Goal: Information Seeking & Learning: Learn about a topic

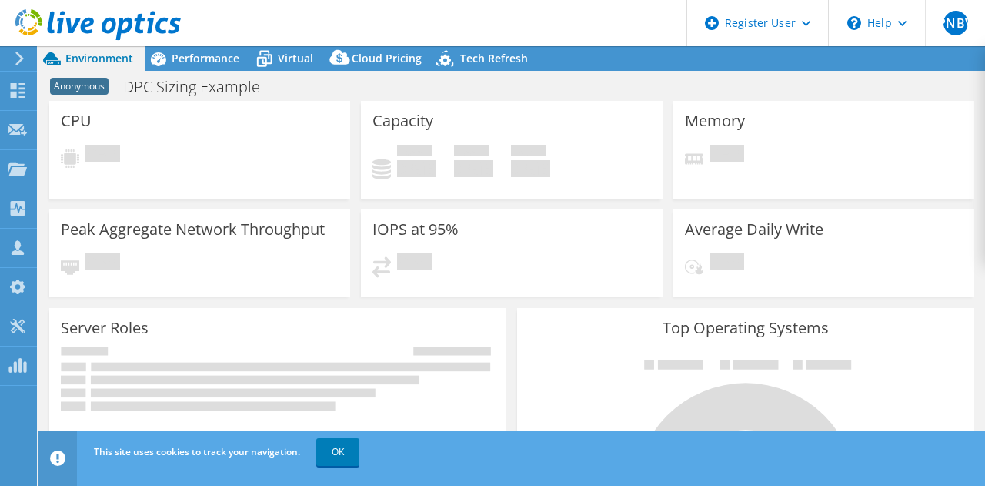
select select "USEast"
select select "USD"
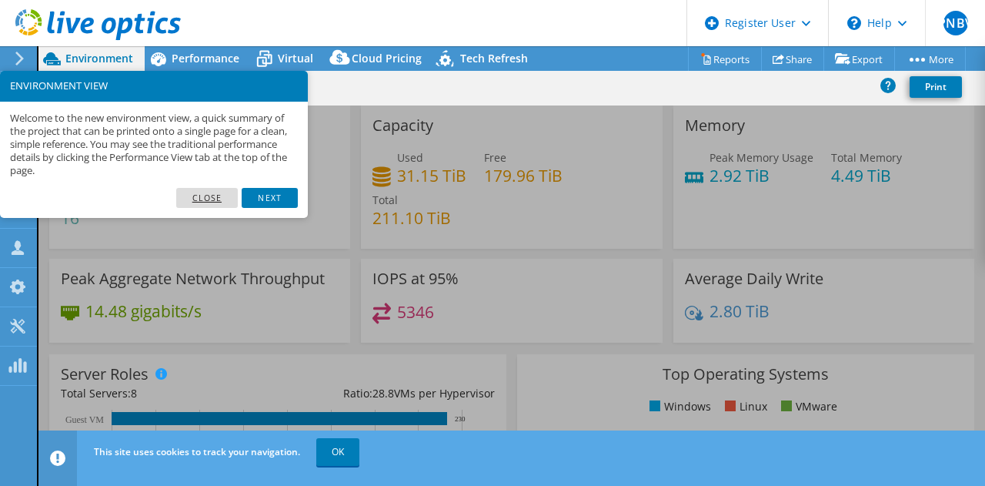
click at [212, 202] on link "Close" at bounding box center [207, 198] width 62 height 20
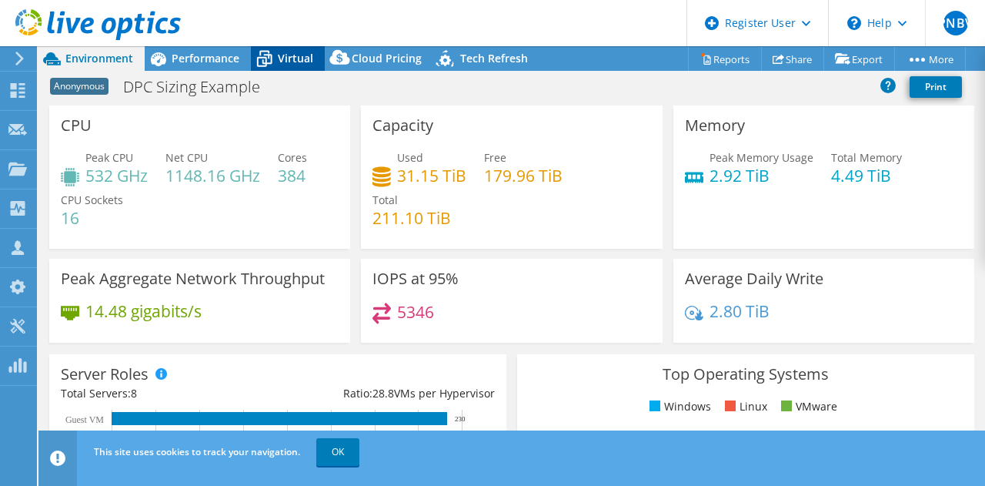
click at [298, 56] on span "Virtual" at bounding box center [295, 58] width 35 height 15
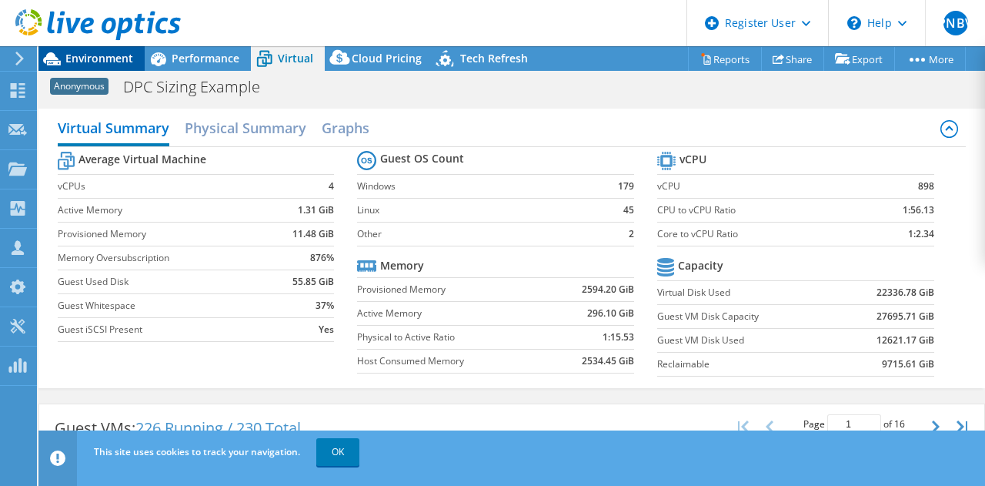
click at [123, 58] on span "Environment" at bounding box center [99, 58] width 68 height 15
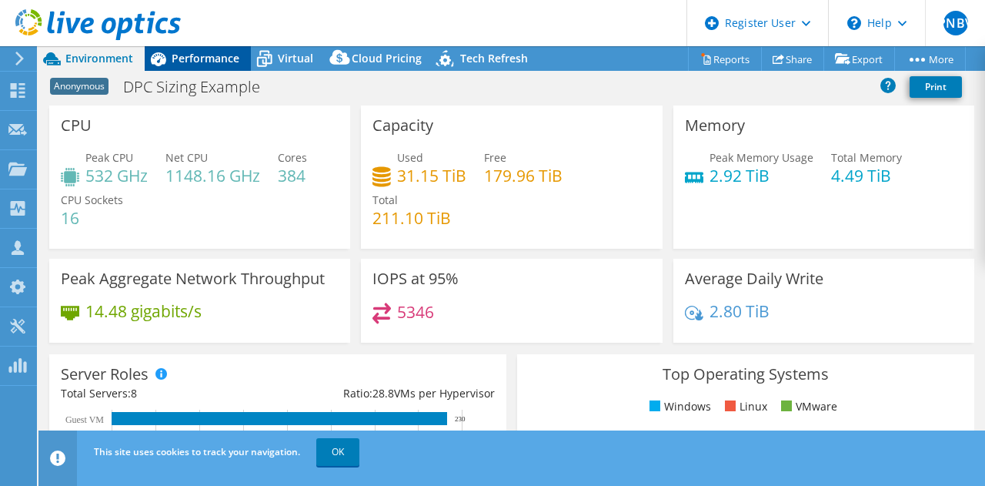
click at [180, 58] on span "Performance" at bounding box center [206, 58] width 68 height 15
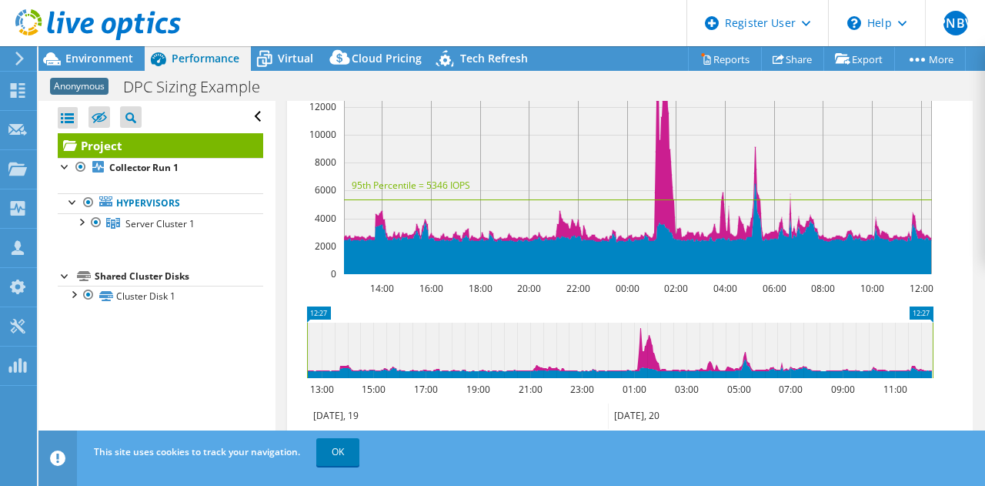
scroll to position [440, 0]
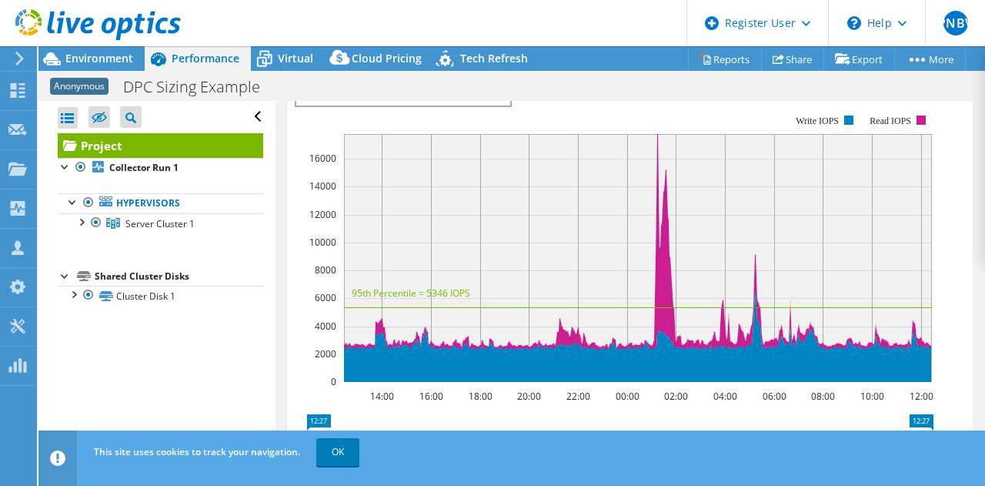
click at [475, 105] on span "IOPS" at bounding box center [403, 96] width 198 height 18
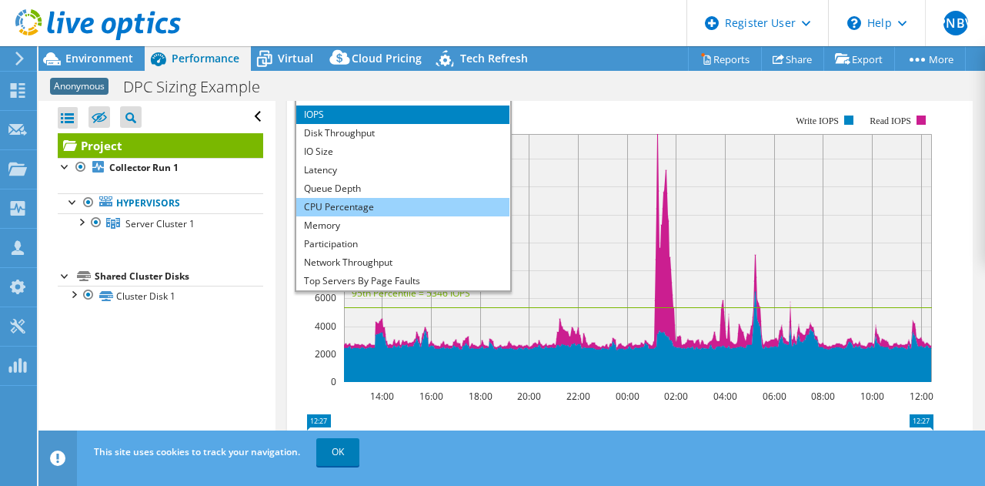
click at [432, 216] on li "CPU Percentage" at bounding box center [402, 207] width 213 height 18
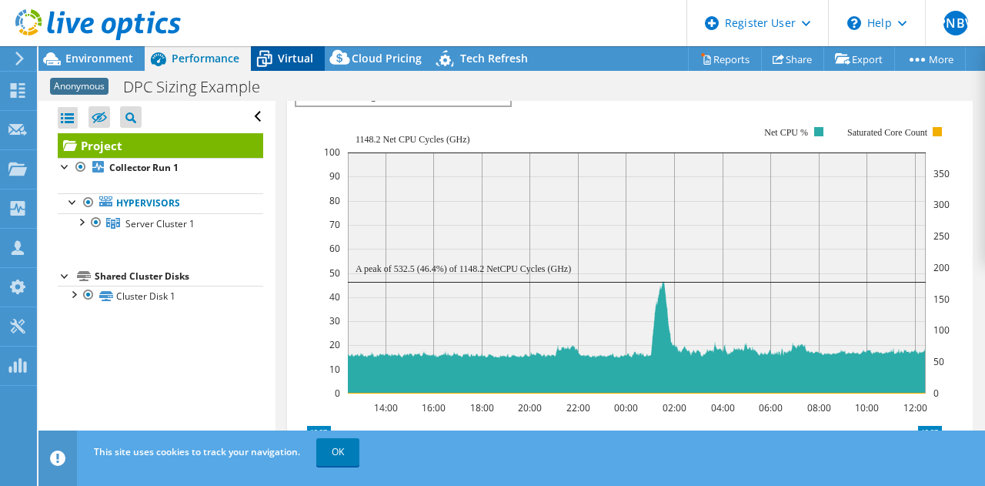
click at [295, 61] on span "Virtual" at bounding box center [295, 58] width 35 height 15
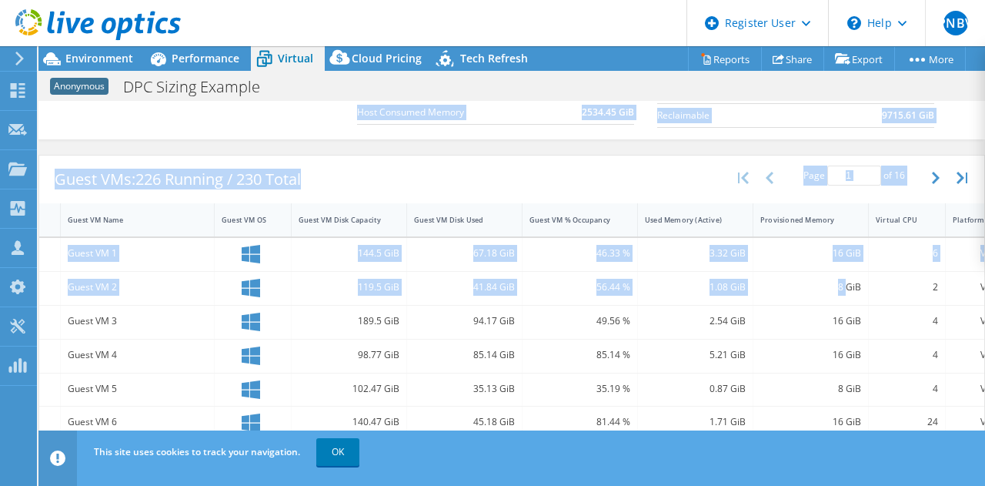
scroll to position [0, 105]
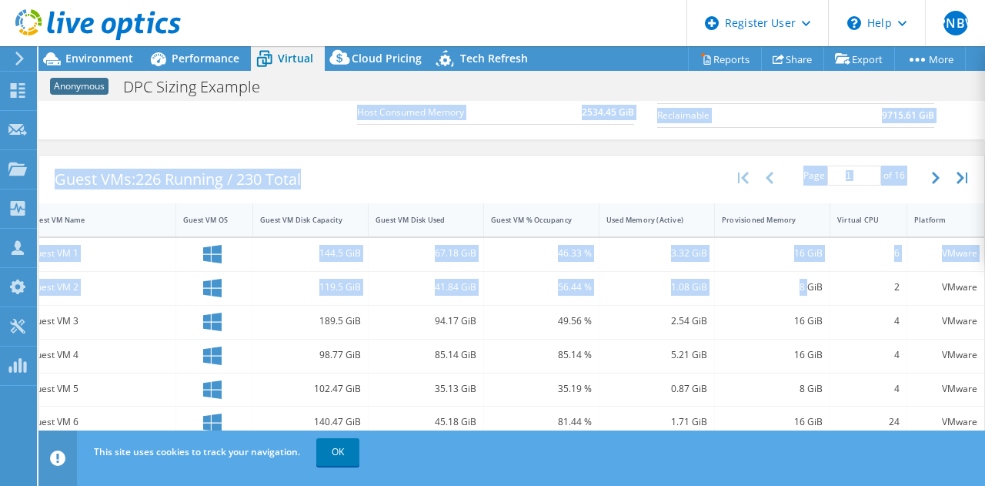
drag, startPoint x: 901, startPoint y: 286, endPoint x: 976, endPoint y: 286, distance: 74.7
click at [976, 286] on div "CPU Peak CPU 532 GHz Net CPU 1148.16 GHz Cores 384 CPU Sockets 16 Capacity Used…" at bounding box center [511, 278] width 947 height 355
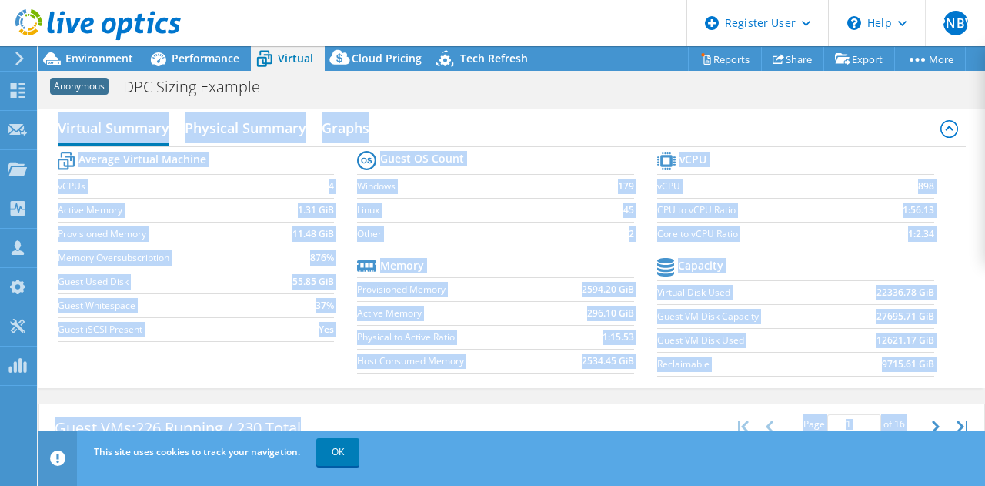
scroll to position [154, 0]
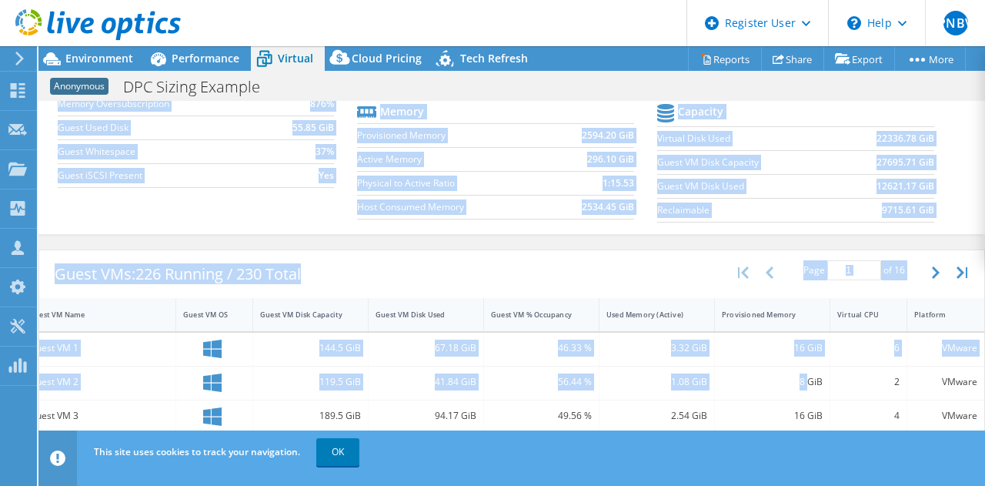
click at [909, 238] on div "Virtual Summary Physical Summary Graphs Average Virtual Machine vCPUs 4 Active …" at bounding box center [511, 94] width 947 height 295
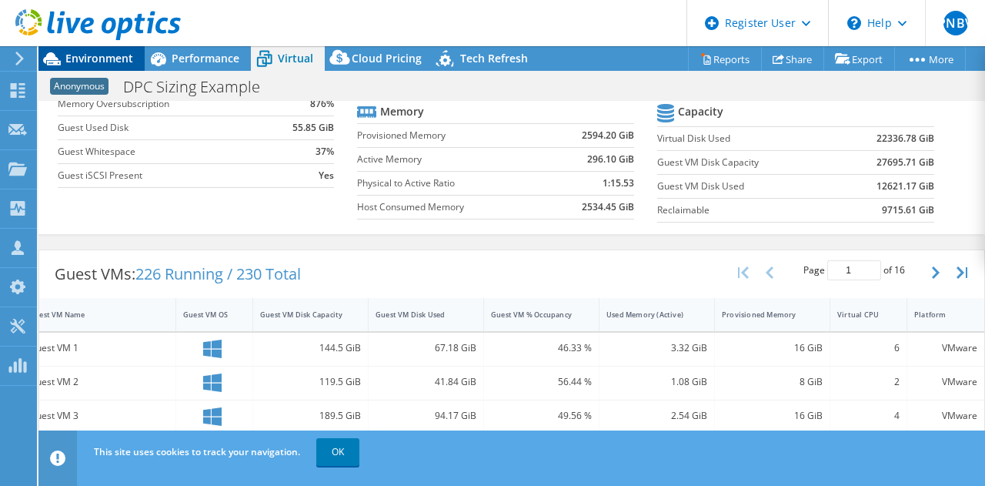
click at [99, 54] on span "Environment" at bounding box center [99, 58] width 68 height 15
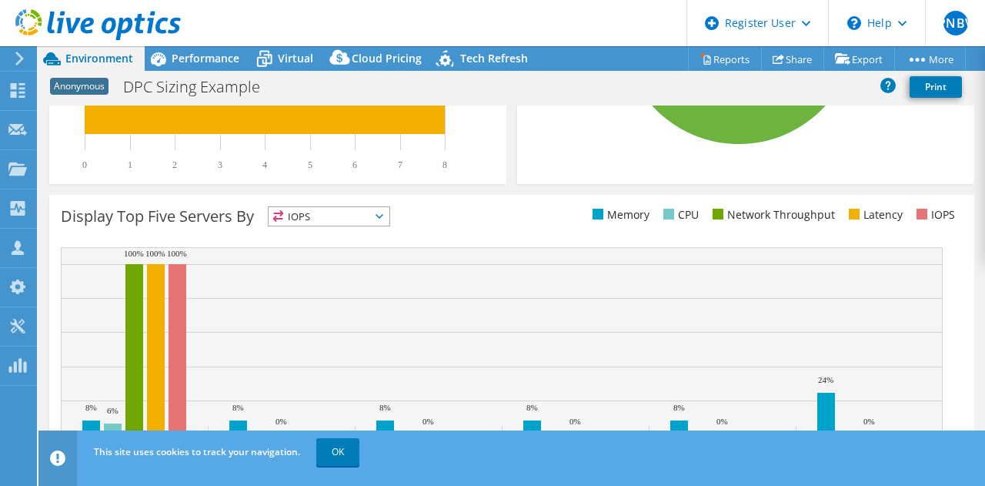
scroll to position [584, 0]
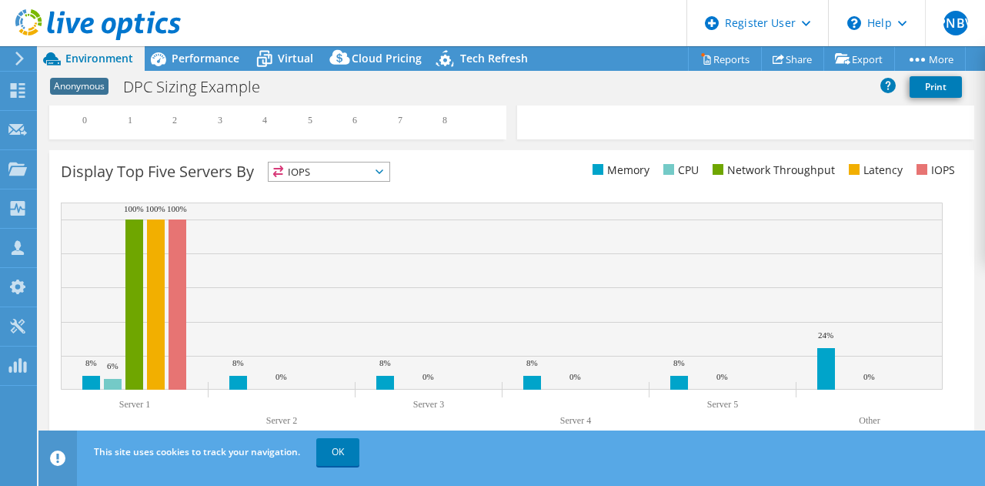
click at [360, 164] on span "IOPS" at bounding box center [329, 171] width 121 height 18
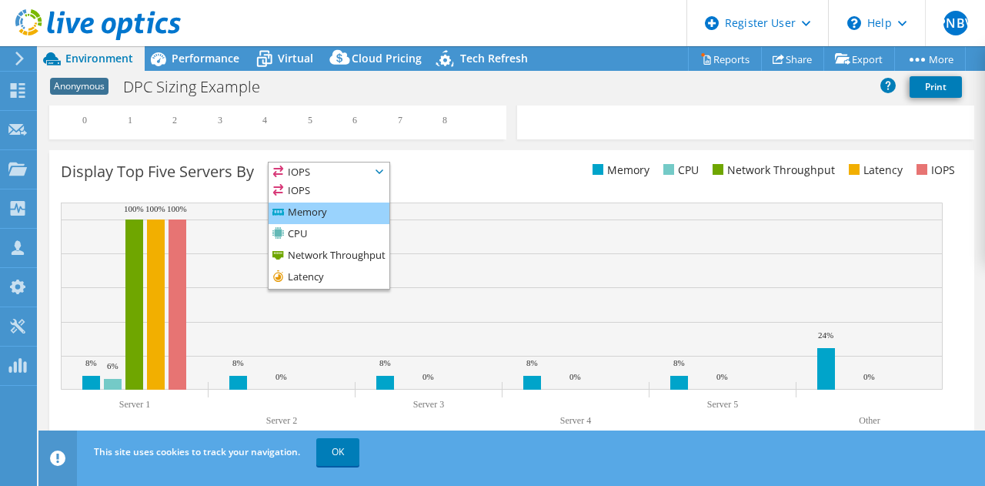
click at [346, 206] on li "Memory" at bounding box center [329, 213] width 121 height 22
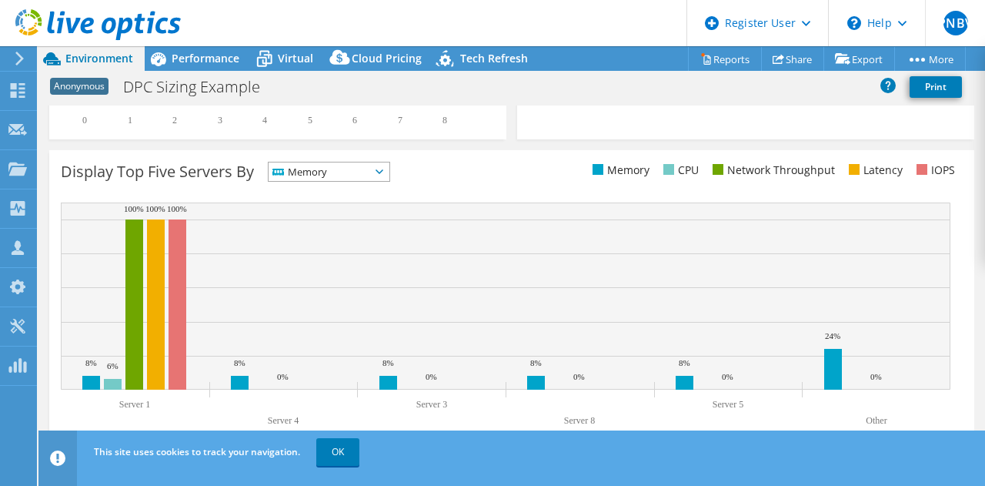
click at [611, 315] on rect at bounding box center [506, 295] width 890 height 187
click at [186, 59] on span "Performance" at bounding box center [206, 58] width 68 height 15
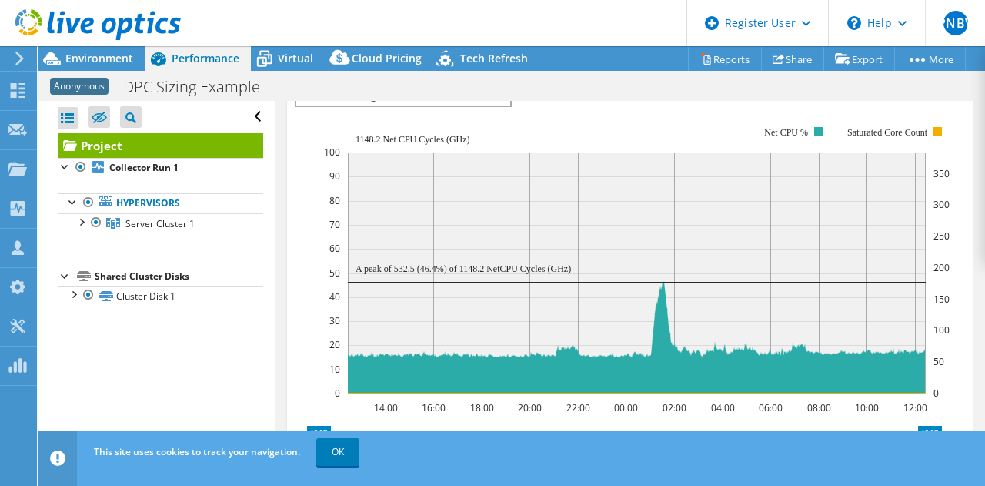
click at [425, 105] on span "CPU Percentage" at bounding box center [403, 96] width 198 height 18
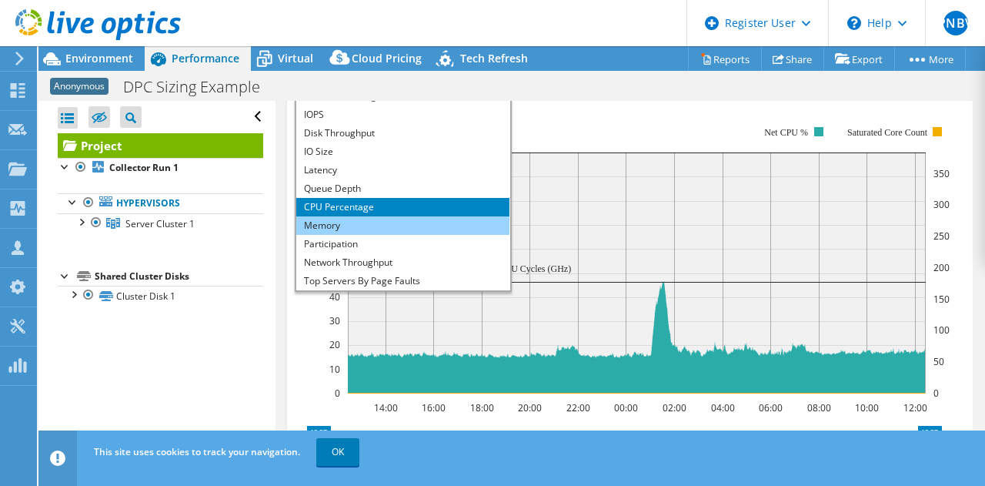
click at [408, 235] on li "Memory" at bounding box center [402, 225] width 213 height 18
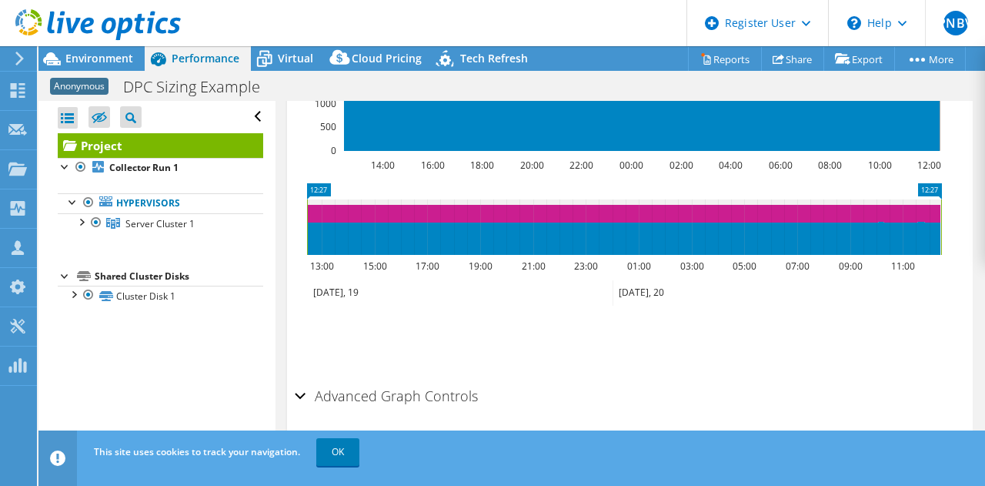
scroll to position [517, 0]
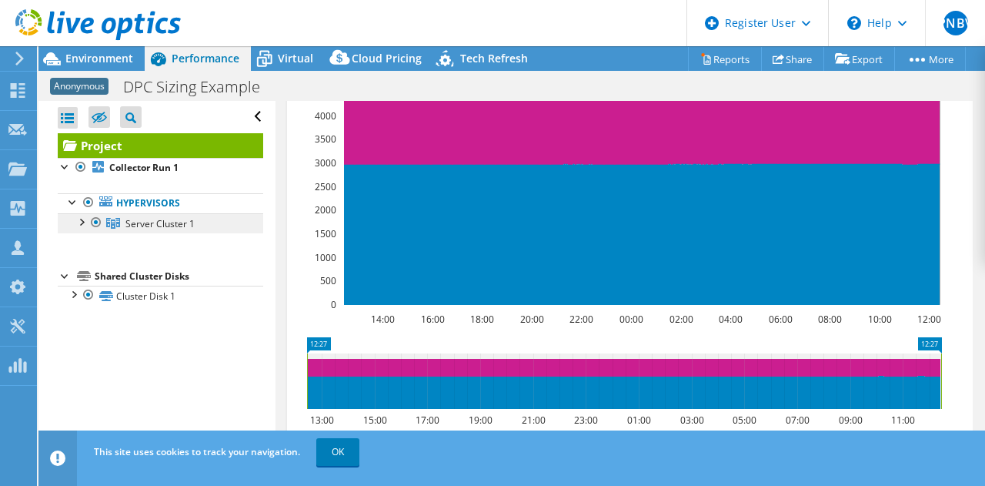
click at [183, 217] on span "Server Cluster 1" at bounding box center [159, 223] width 69 height 13
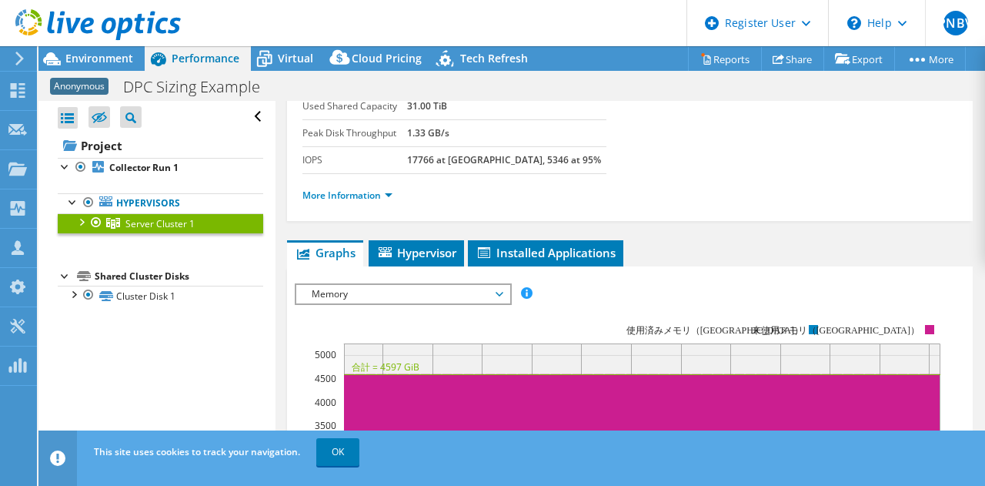
scroll to position [157, 0]
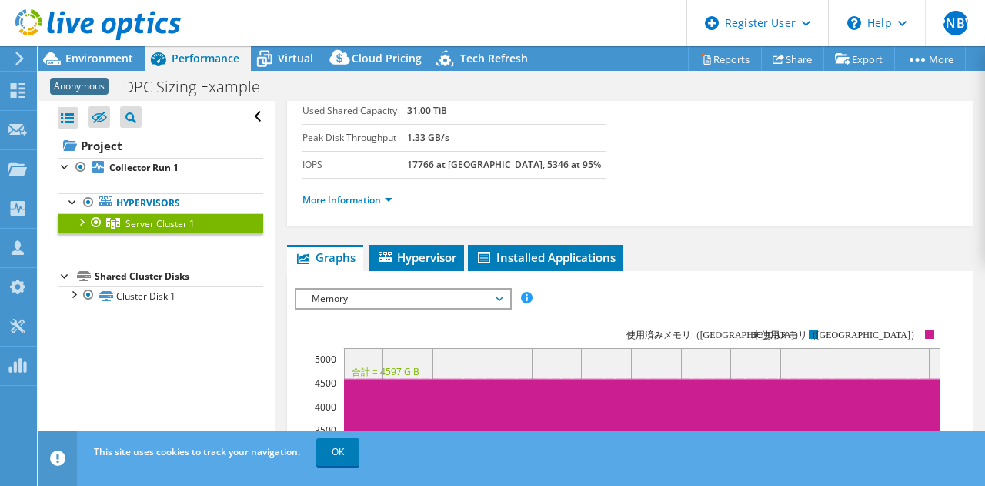
click at [329, 253] on span "Graphs" at bounding box center [325, 256] width 61 height 15
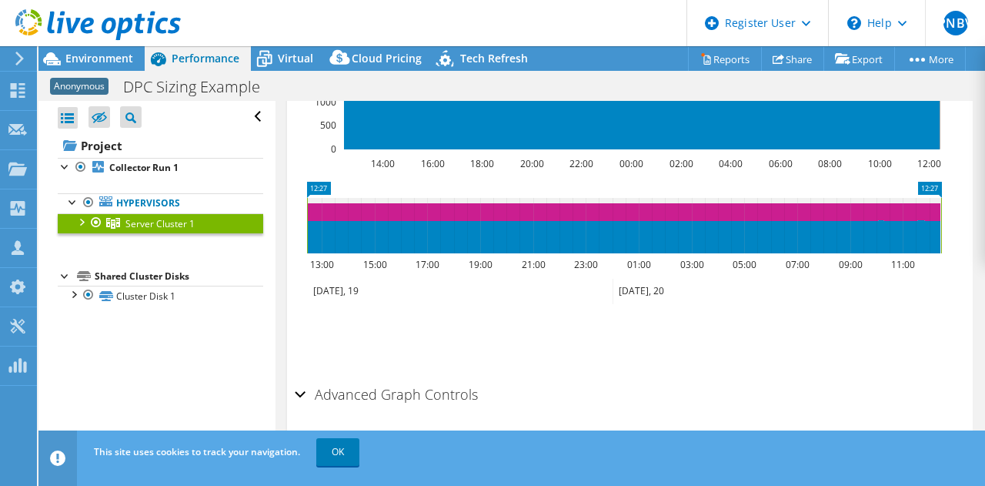
scroll to position [630, 0]
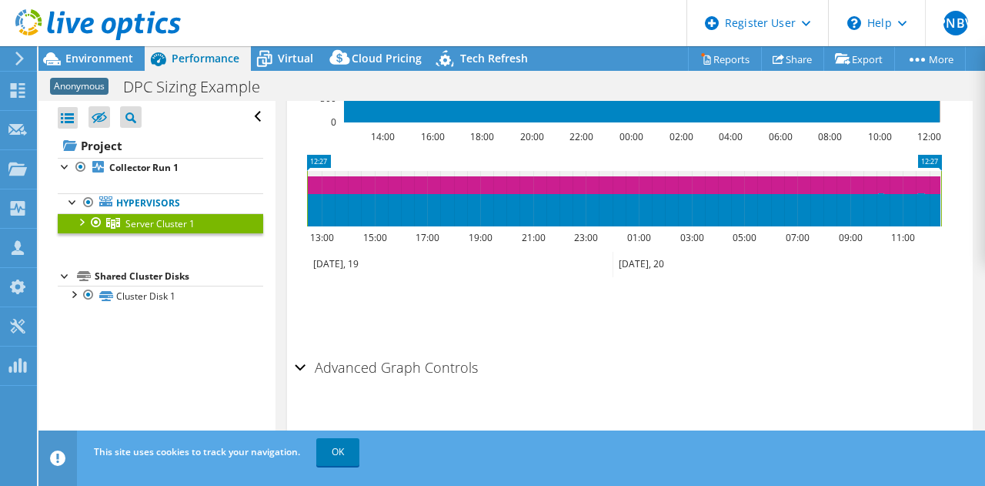
click at [302, 366] on div "Advanced Graph Controls" at bounding box center [630, 368] width 671 height 33
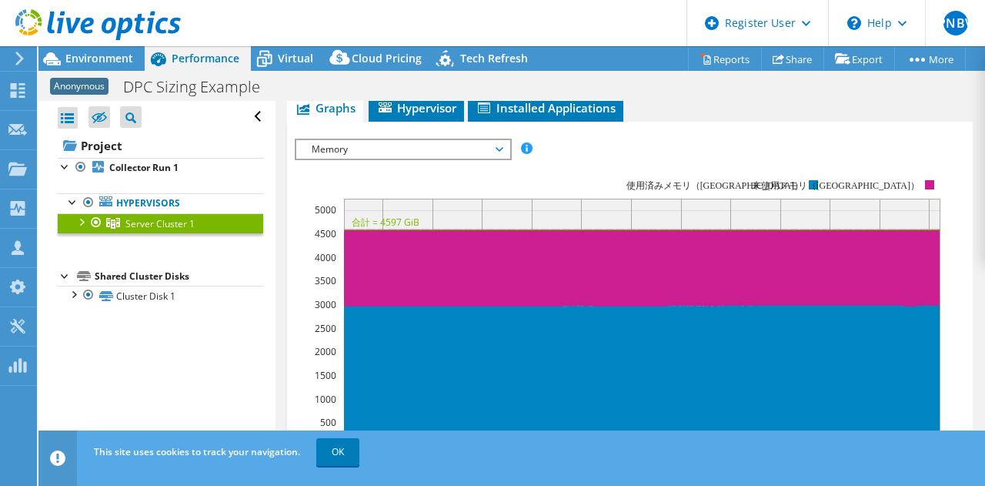
scroll to position [229, 0]
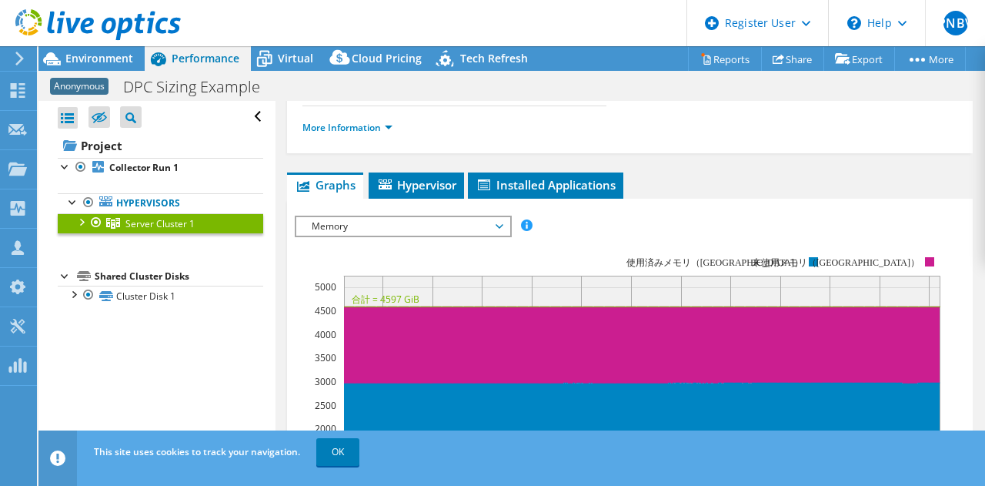
click at [82, 221] on div at bounding box center [80, 220] width 15 height 15
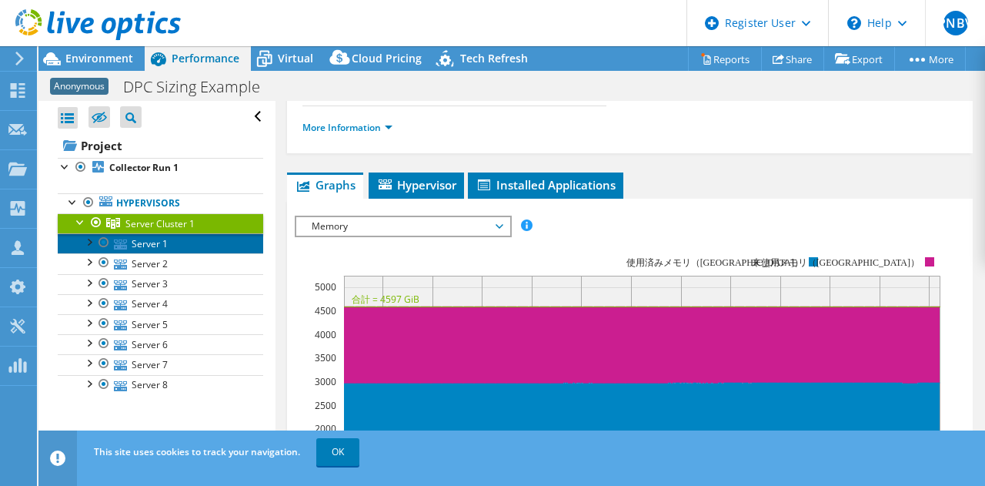
click at [179, 243] on link "Server 1" at bounding box center [161, 243] width 206 height 20
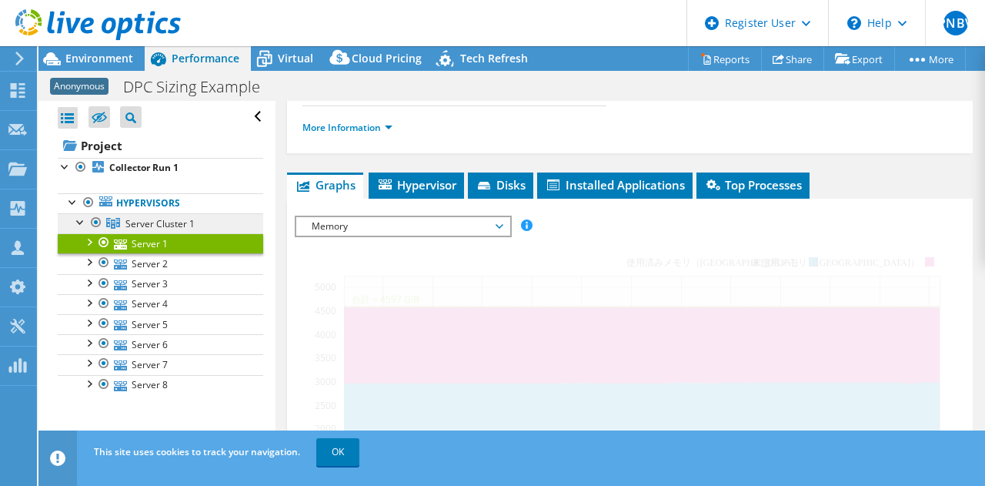
click at [189, 226] on span "Server Cluster 1" at bounding box center [159, 223] width 69 height 13
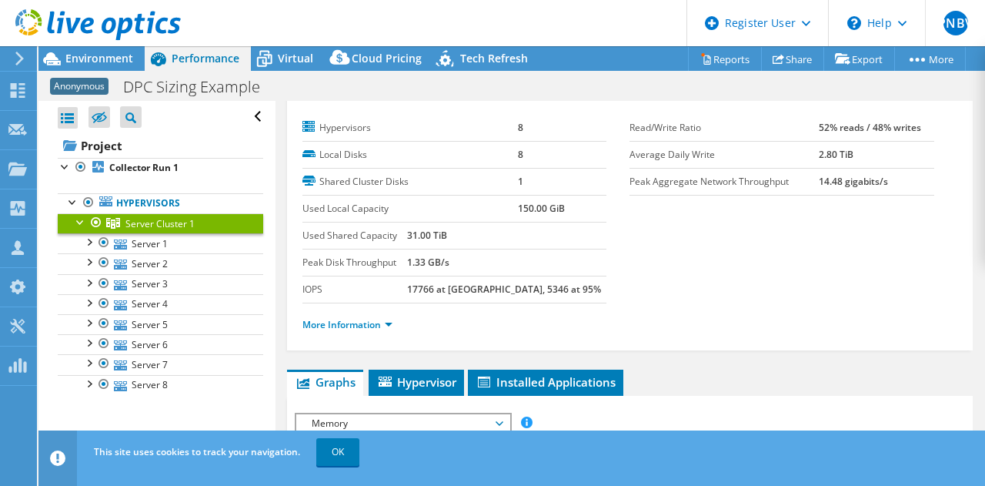
scroll to position [0, 0]
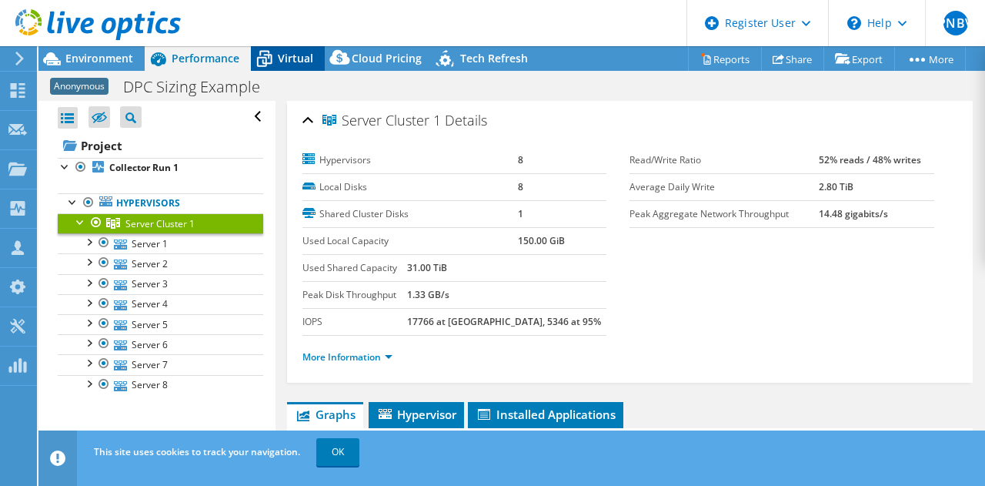
click at [303, 64] on span "Virtual" at bounding box center [295, 58] width 35 height 15
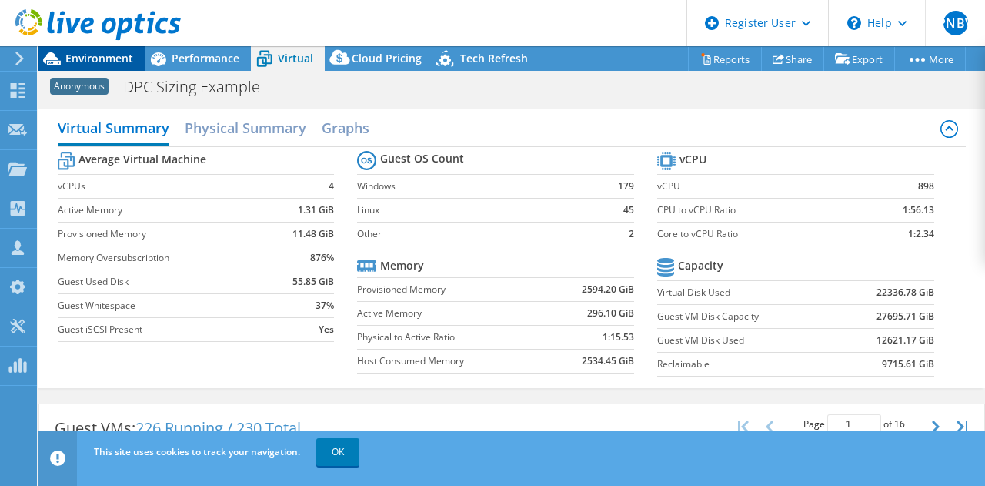
click at [92, 57] on span "Environment" at bounding box center [99, 58] width 68 height 15
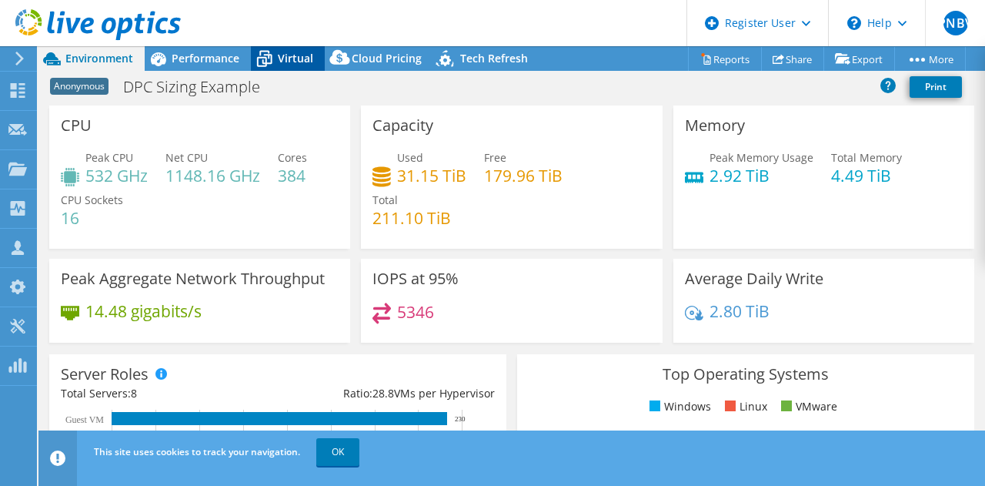
click at [301, 52] on span "Virtual" at bounding box center [295, 58] width 35 height 15
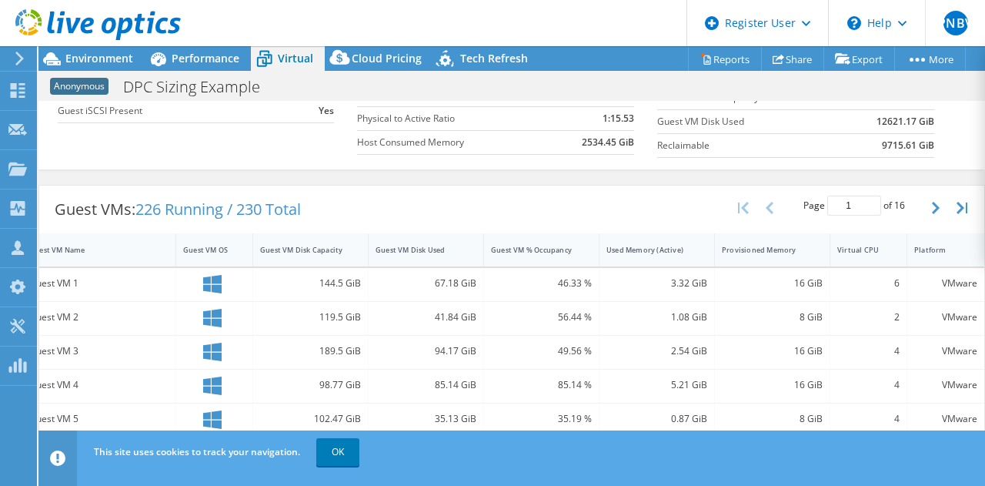
scroll to position [172, 0]
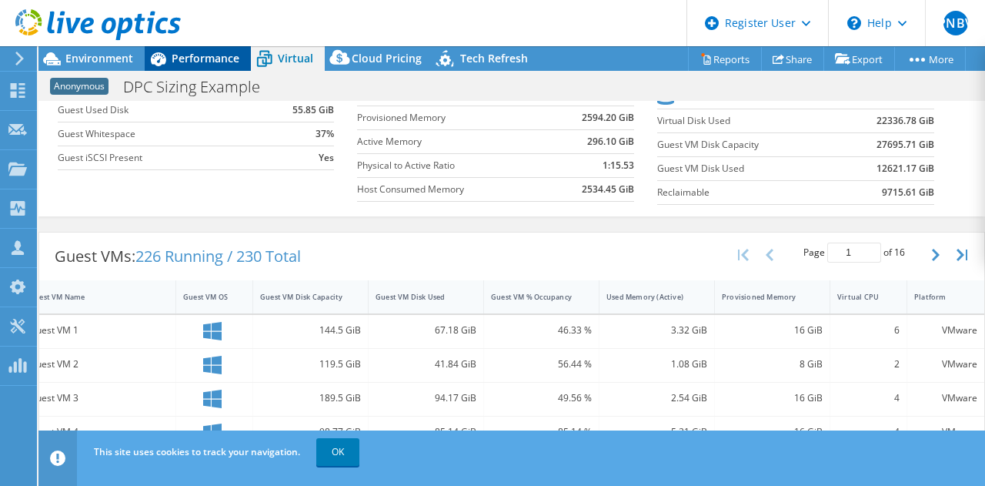
click at [169, 63] on icon at bounding box center [158, 58] width 27 height 27
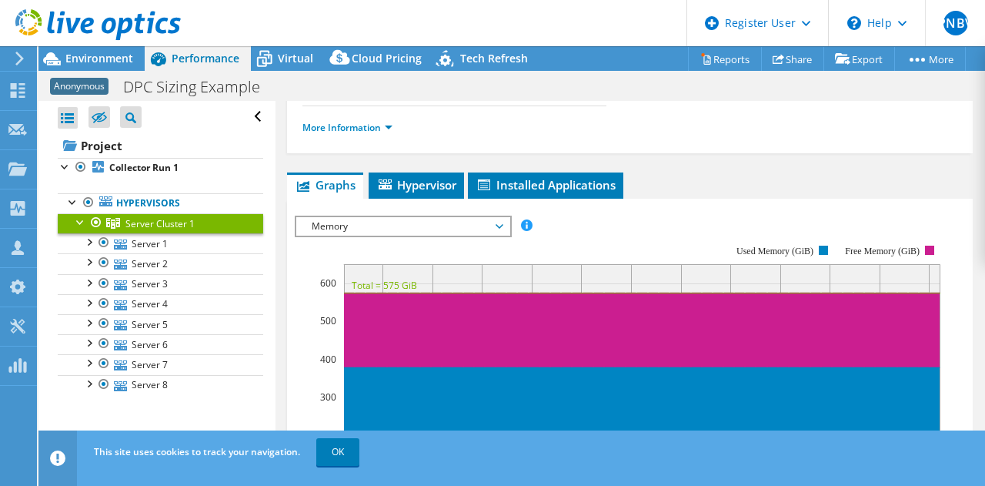
scroll to position [231, 0]
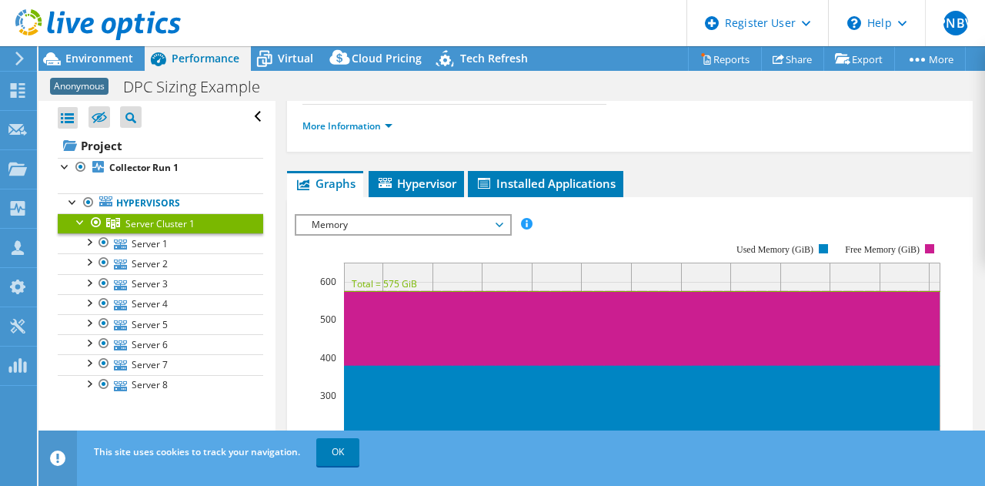
click at [426, 223] on span "Memory" at bounding box center [403, 225] width 198 height 18
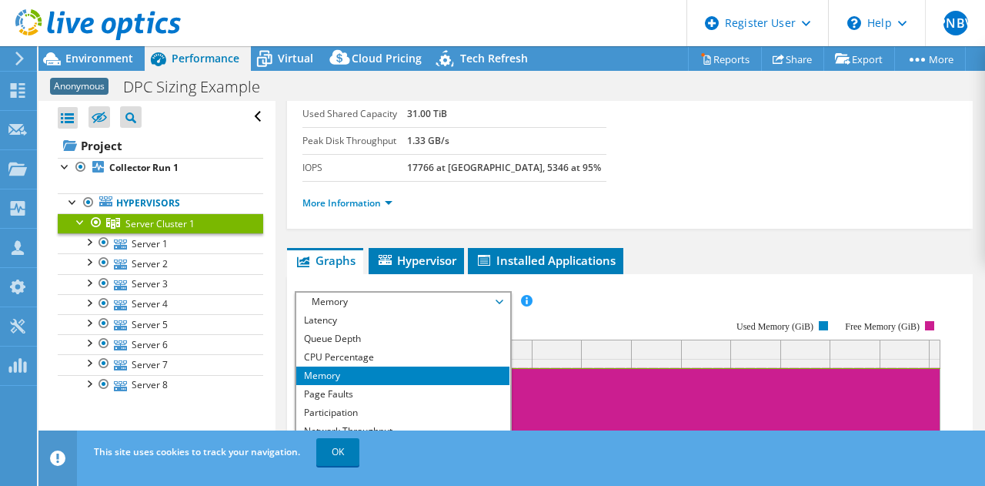
scroll to position [0, 0]
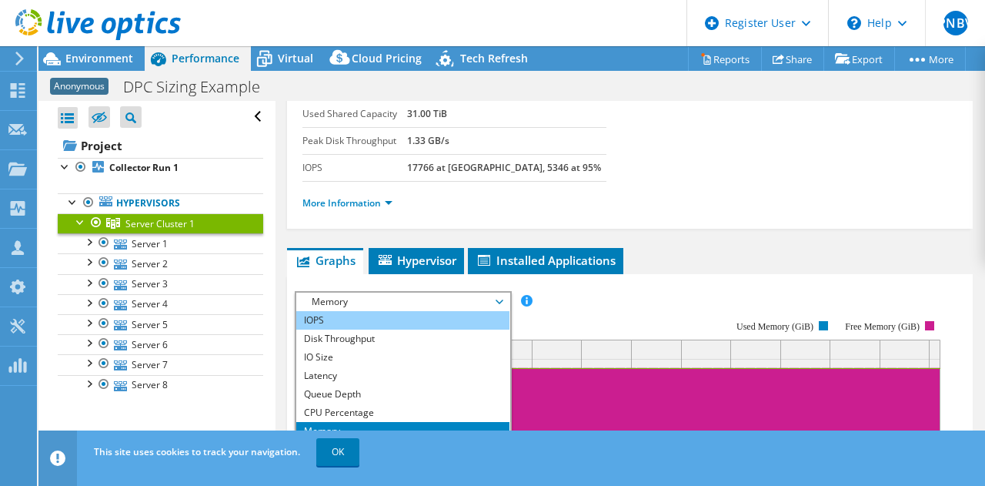
click at [404, 320] on li "IOPS" at bounding box center [402, 320] width 213 height 18
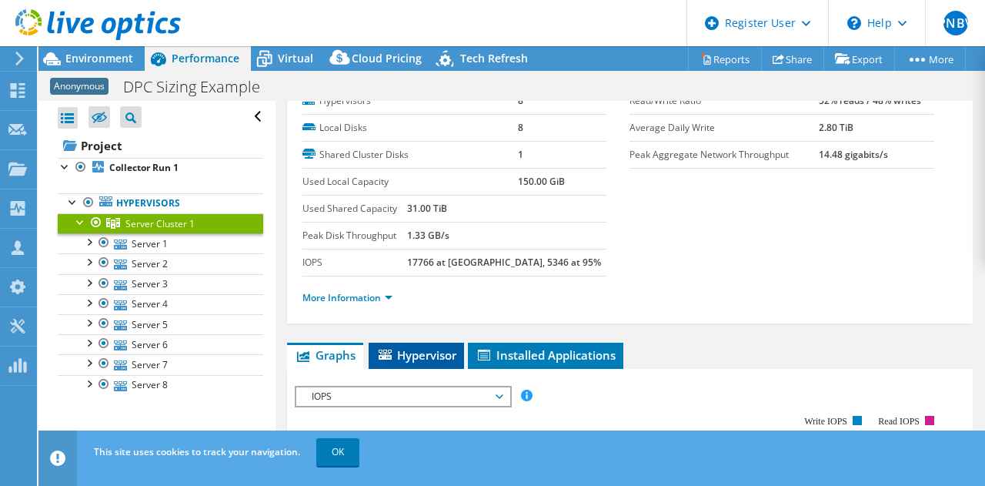
scroll to position [77, 0]
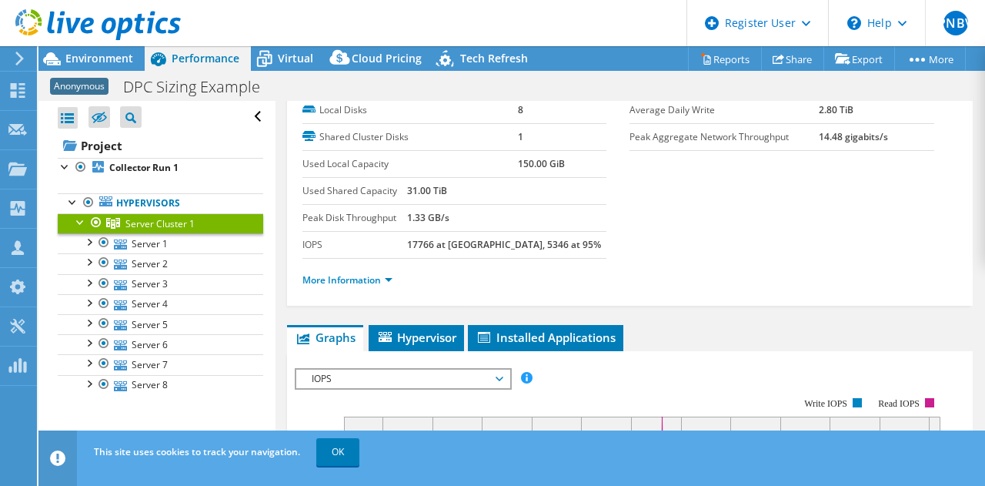
click at [448, 372] on span "IOPS" at bounding box center [403, 379] width 198 height 18
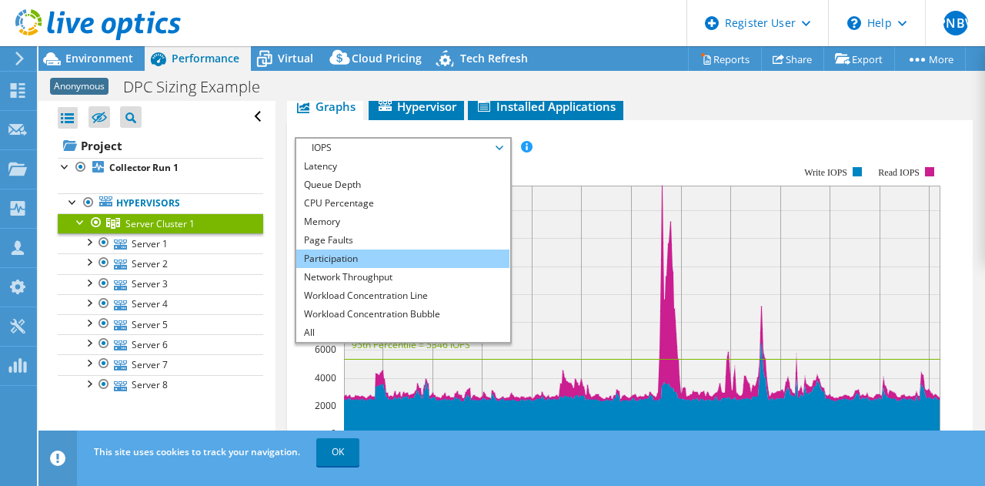
scroll to position [0, 0]
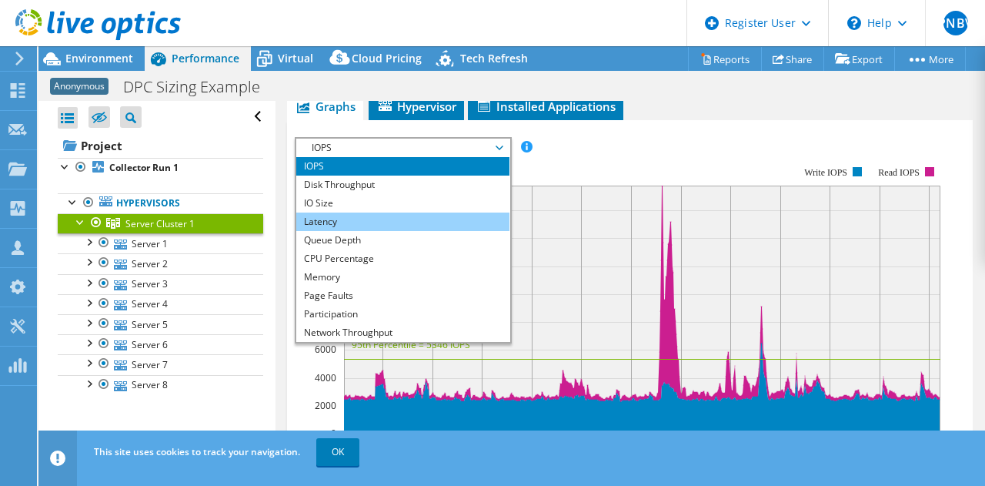
click at [413, 214] on li "Latency" at bounding box center [402, 221] width 213 height 18
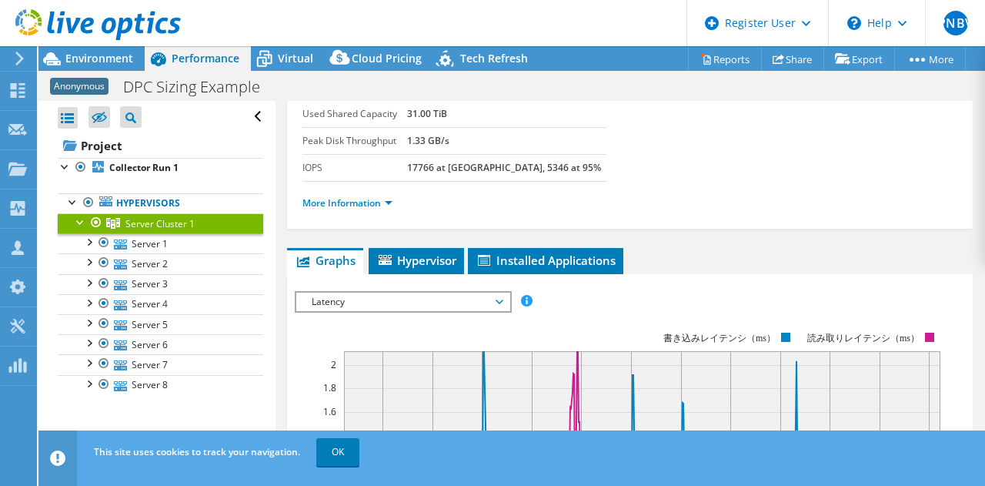
scroll to position [231, 0]
